Goal: Information Seeking & Learning: Learn about a topic

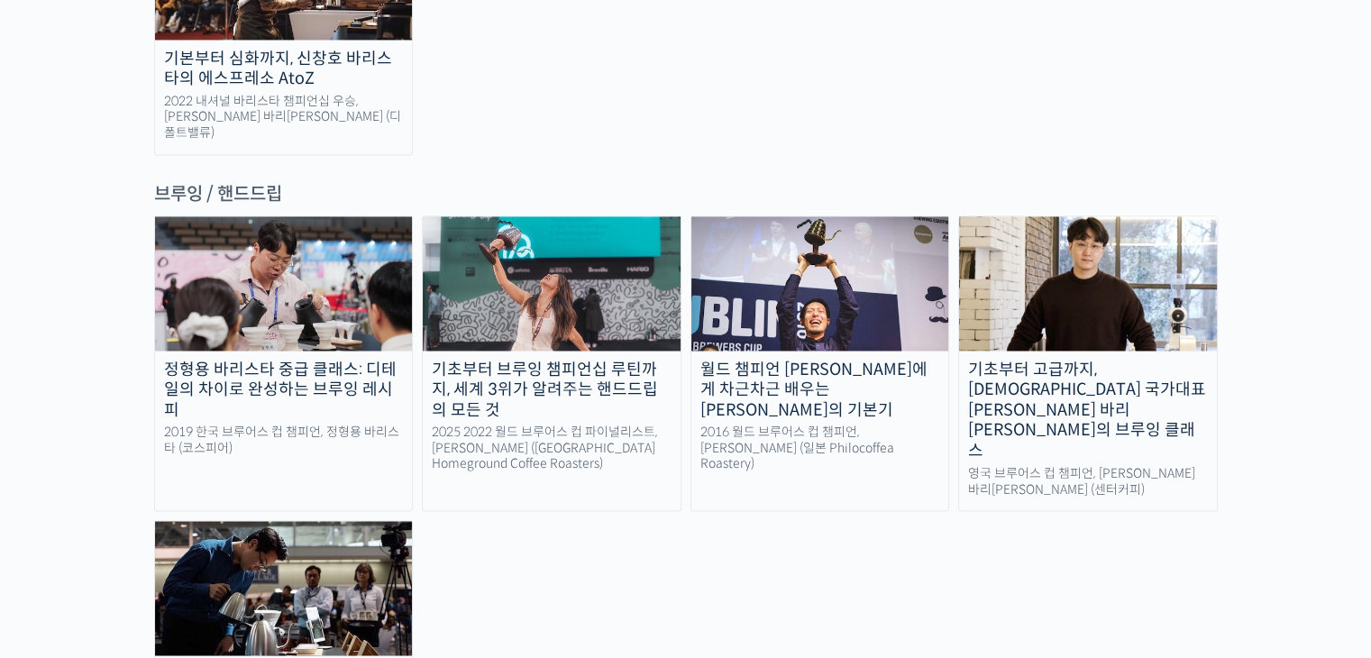
scroll to position [2952, 0]
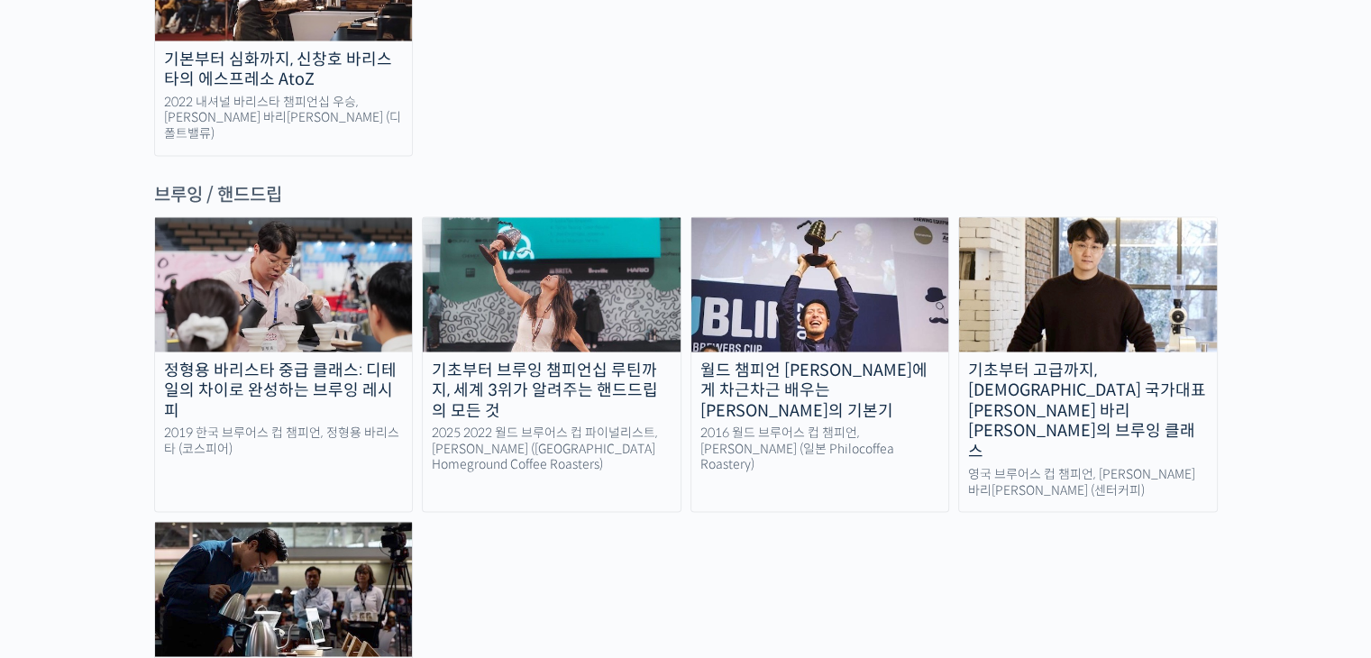
click at [261, 217] on img at bounding box center [284, 283] width 258 height 133
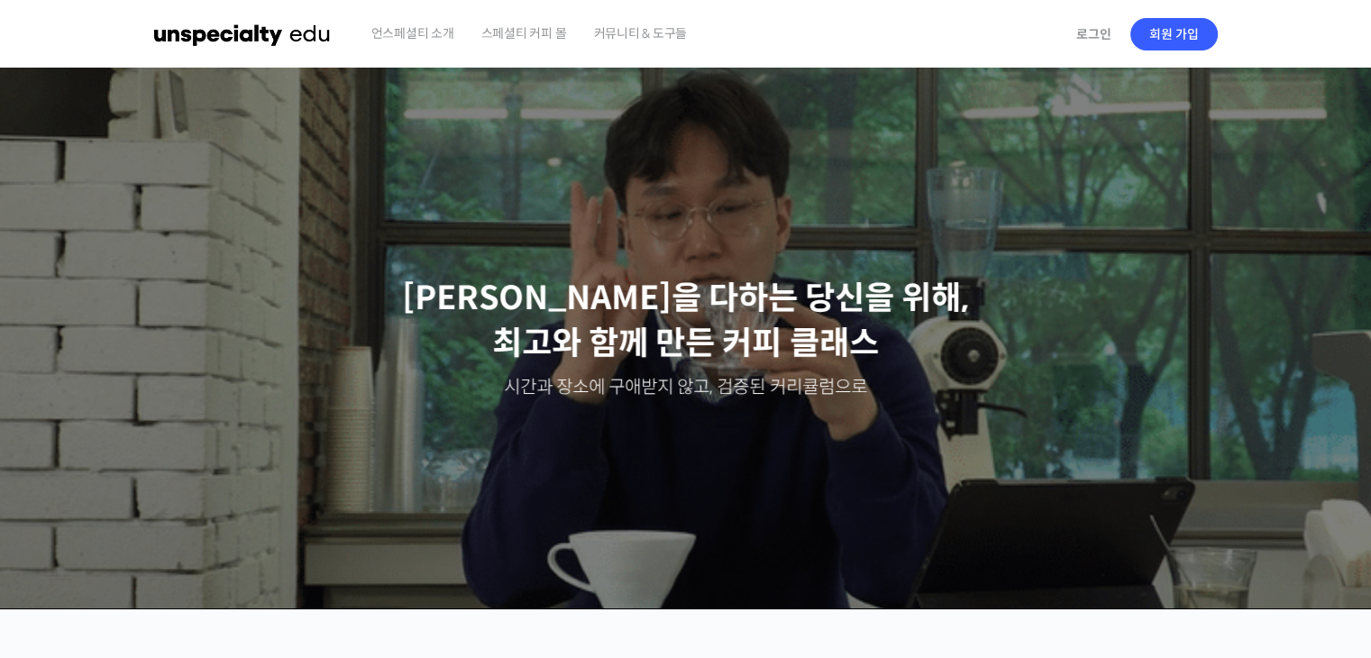
click at [438, 27] on span "언스페셜티 소개" at bounding box center [412, 33] width 83 height 69
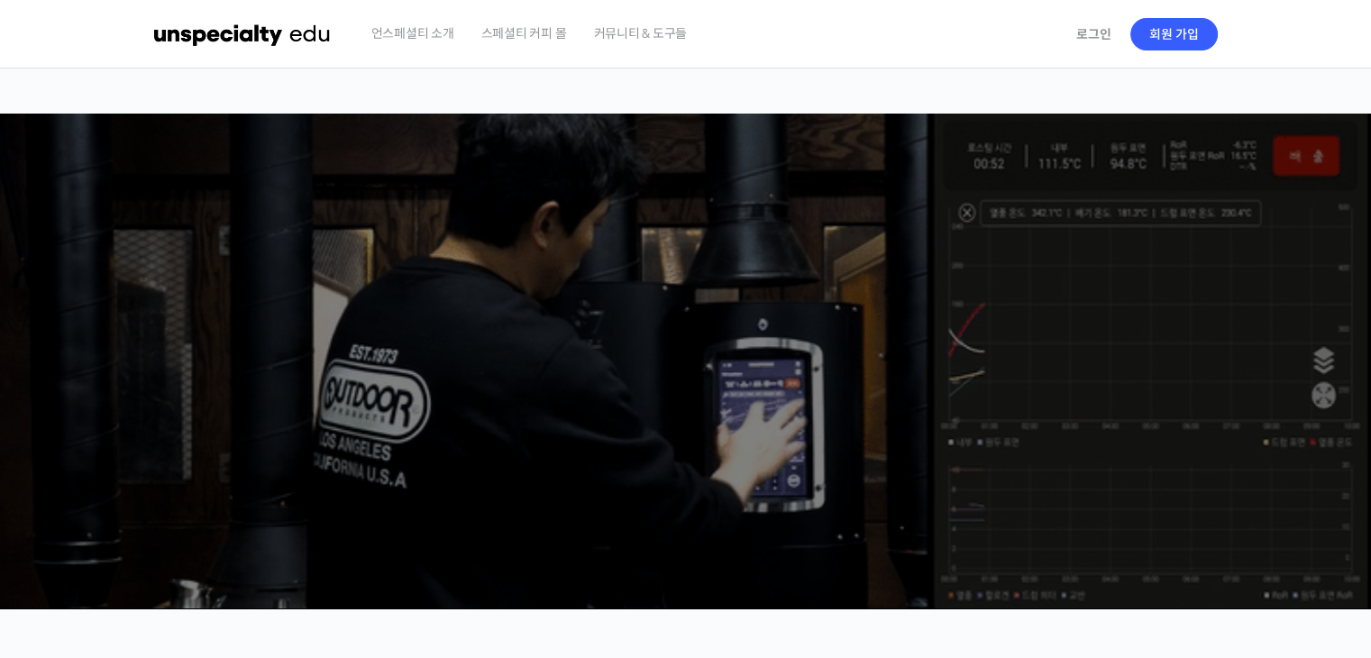
click at [826, 160] on div "주성현 로스터님 Benjamin Put 전주연 바리스타님 최철 로스터님 윤선희 심사위원님 방현영 로스터님 Patrik Rolf 박상호 바리스타…" at bounding box center [686, 338] width 1372 height 541
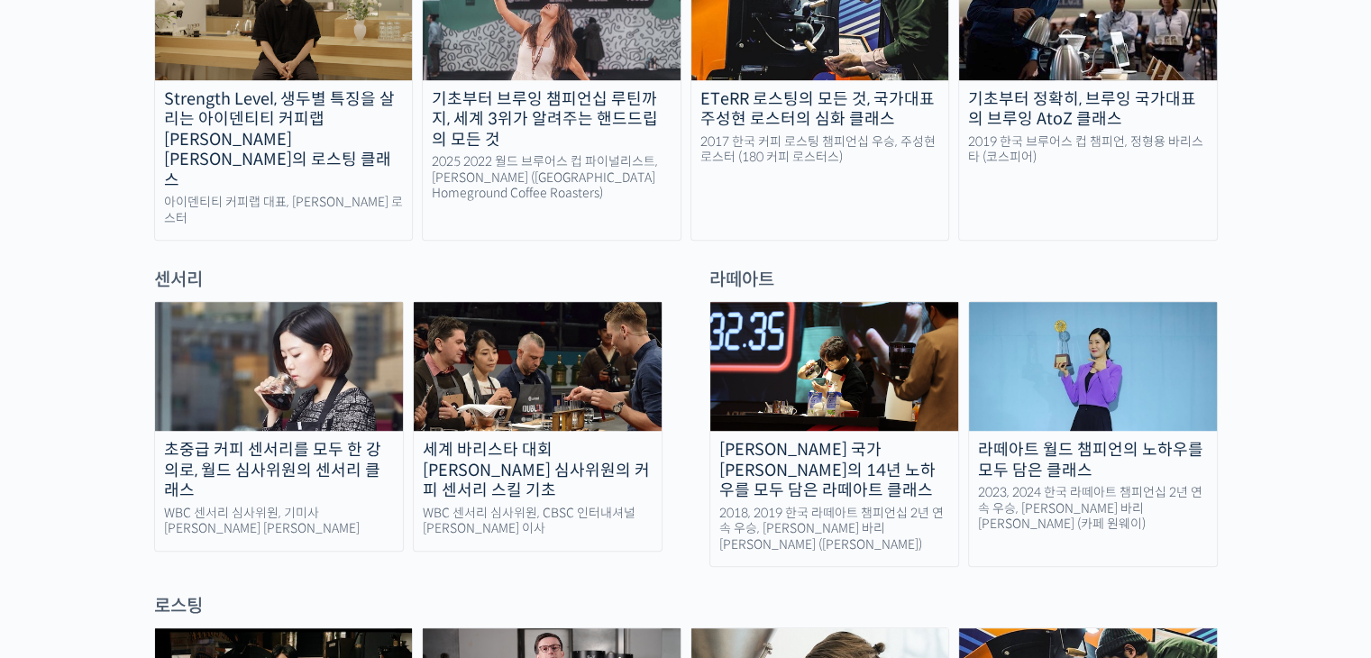
scroll to position [1082, 0]
